Goal: Information Seeking & Learning: Understand process/instructions

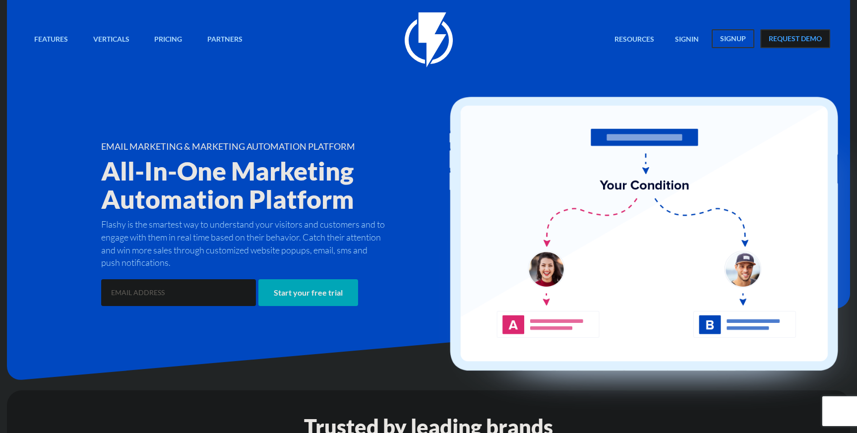
scroll to position [322, 0]
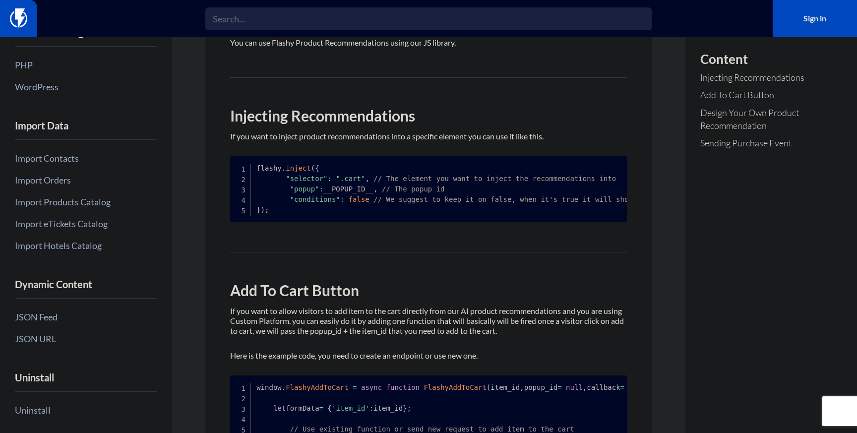
scroll to position [315, 0]
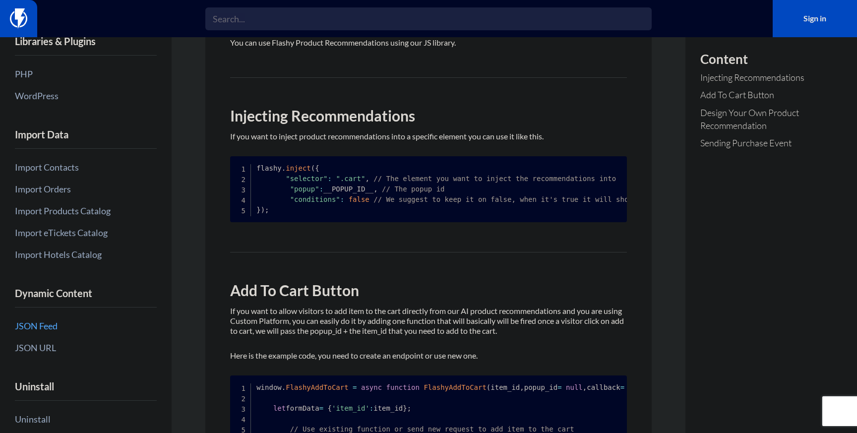
click at [40, 327] on link "JSON Feed" at bounding box center [86, 325] width 142 height 17
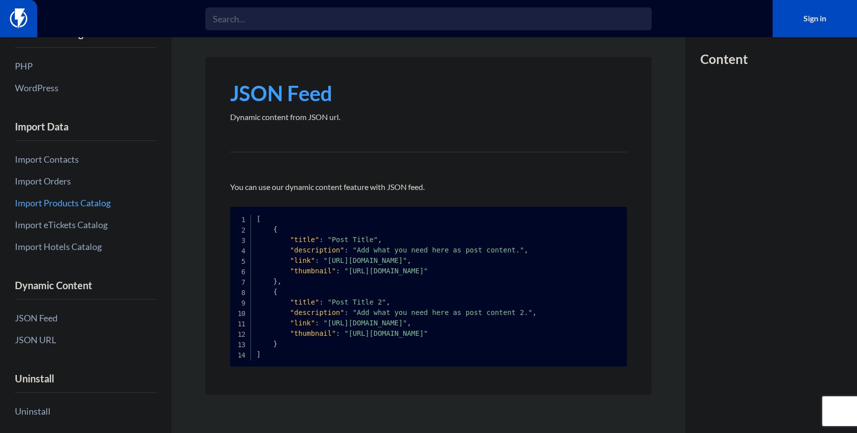
scroll to position [329, 0]
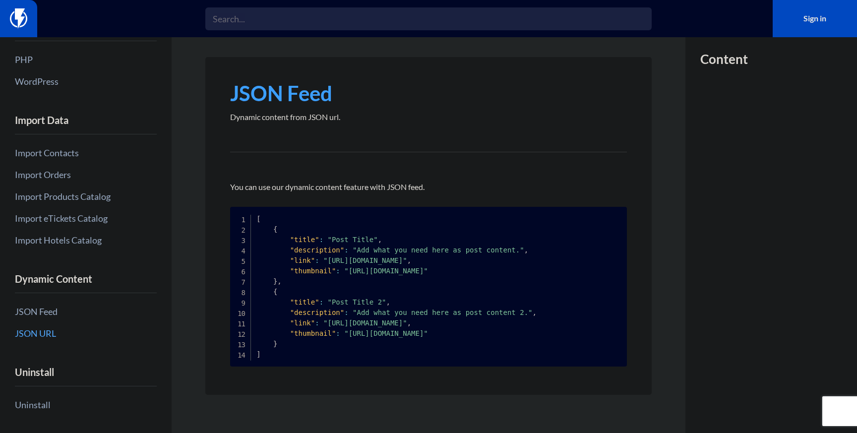
click at [42, 338] on link "JSON URL" at bounding box center [86, 333] width 142 height 17
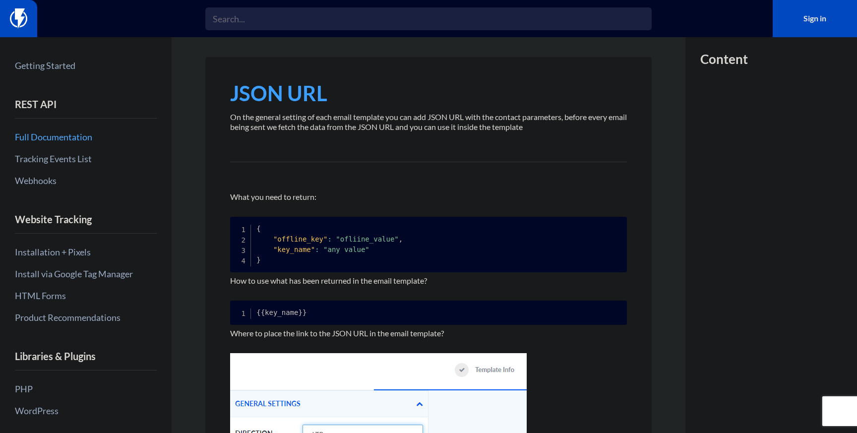
click at [52, 134] on link "Full Documentation" at bounding box center [86, 136] width 142 height 17
